Goal: Information Seeking & Learning: Learn about a topic

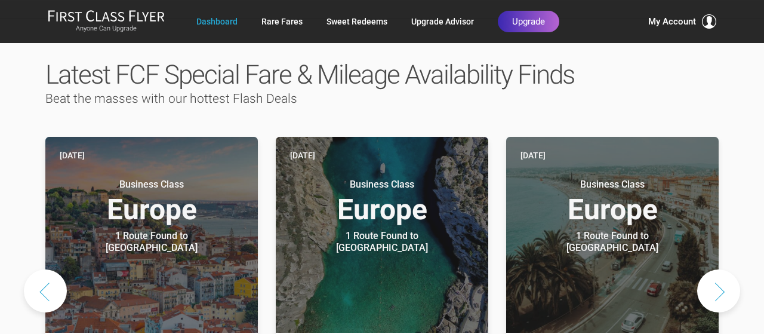
scroll to position [591, 0]
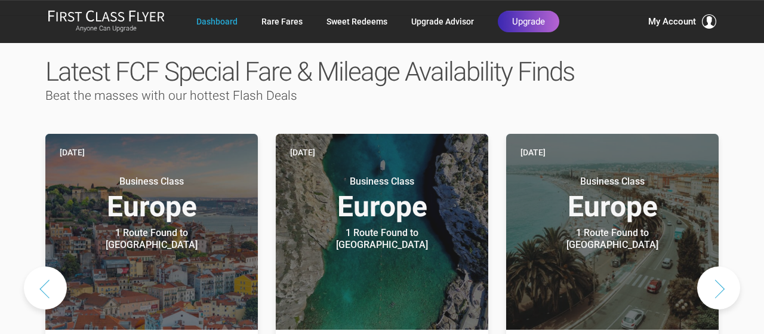
click at [721, 266] on button "Next slide" at bounding box center [718, 287] width 43 height 43
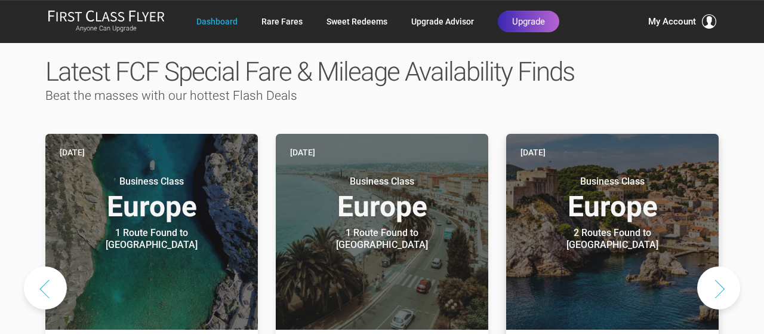
click at [666, 227] on div "2 Routes Found to Dubrovnik" at bounding box center [612, 239] width 149 height 24
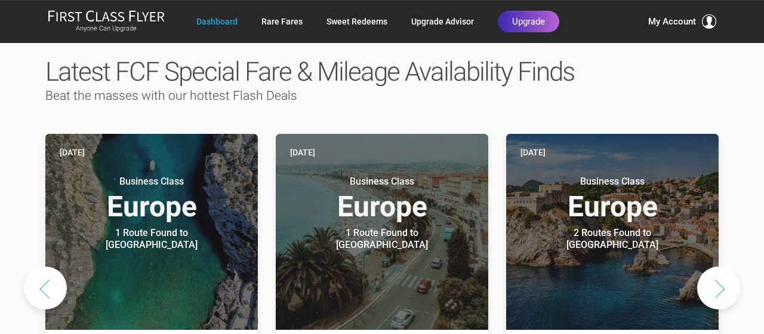
click at [723, 266] on button "Next slide" at bounding box center [718, 287] width 43 height 43
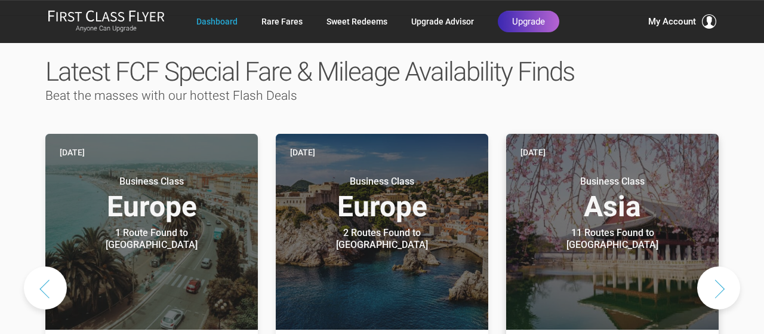
click at [636, 188] on h3 "Business Class Asia" at bounding box center [613, 198] width 184 height 45
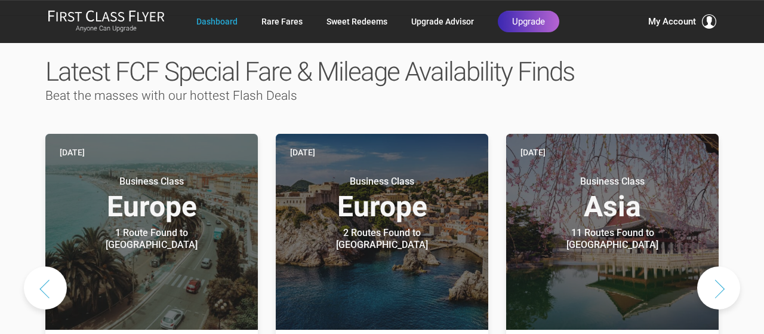
click at [715, 266] on button "Next slide" at bounding box center [718, 287] width 43 height 43
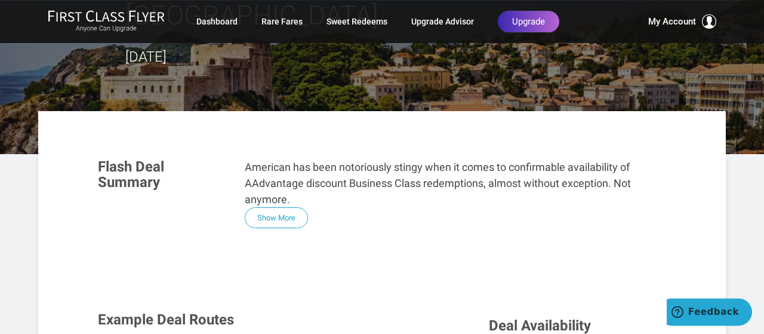
scroll to position [155, 0]
